Goal: Transaction & Acquisition: Purchase product/service

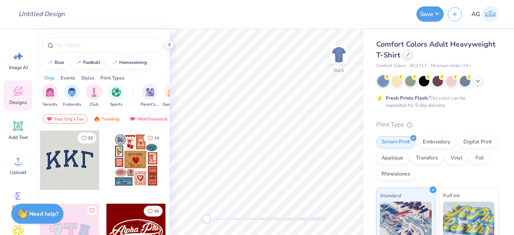
click at [409, 55] on icon at bounding box center [407, 54] width 3 height 3
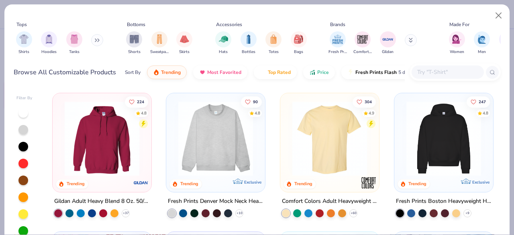
click at [440, 72] on input "text" at bounding box center [447, 71] width 62 height 9
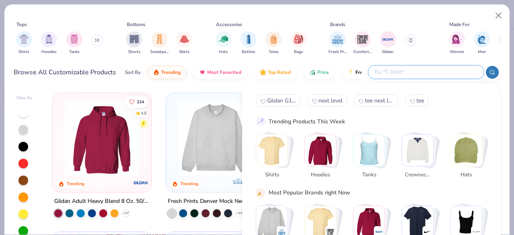
paste input "chikadi 488 mock neck"
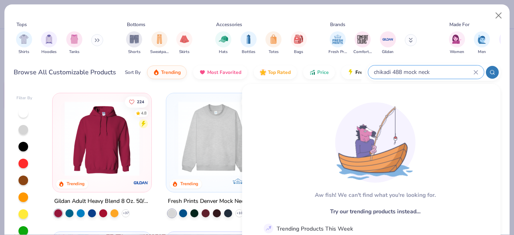
type input "chikadi 488 mock neck"
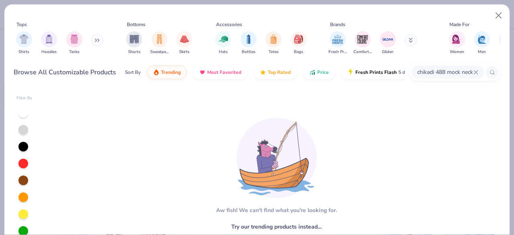
click at [431, 72] on input "chikadi 488 mock neck" at bounding box center [444, 71] width 57 height 9
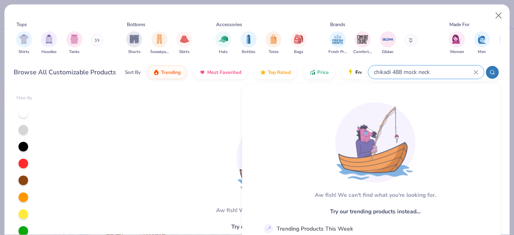
click at [431, 72] on input "chikadi 488 mock neck" at bounding box center [423, 71] width 100 height 9
click at [435, 70] on input "chikadi 488 mock neck" at bounding box center [423, 71] width 100 height 9
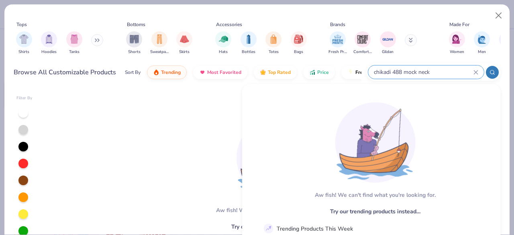
click at [435, 70] on input "chikadi 488 mock neck" at bounding box center [423, 71] width 100 height 9
